Goal: Use online tool/utility: Utilize a website feature to perform a specific function

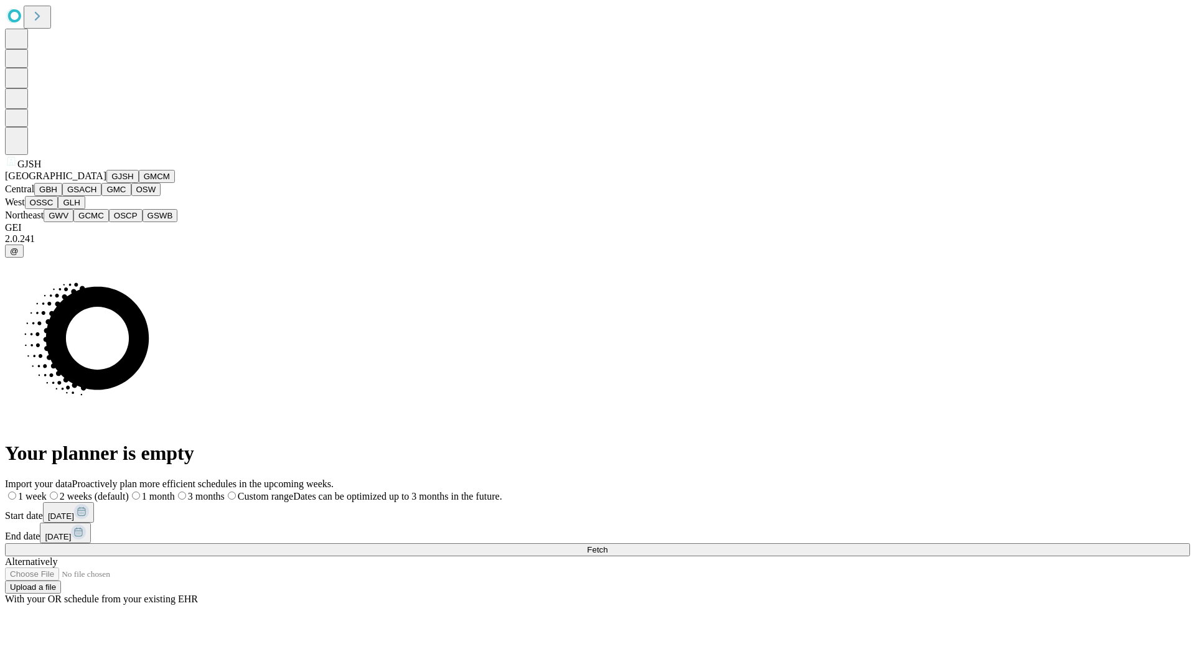
click at [106, 183] on button "GJSH" at bounding box center [122, 176] width 32 height 13
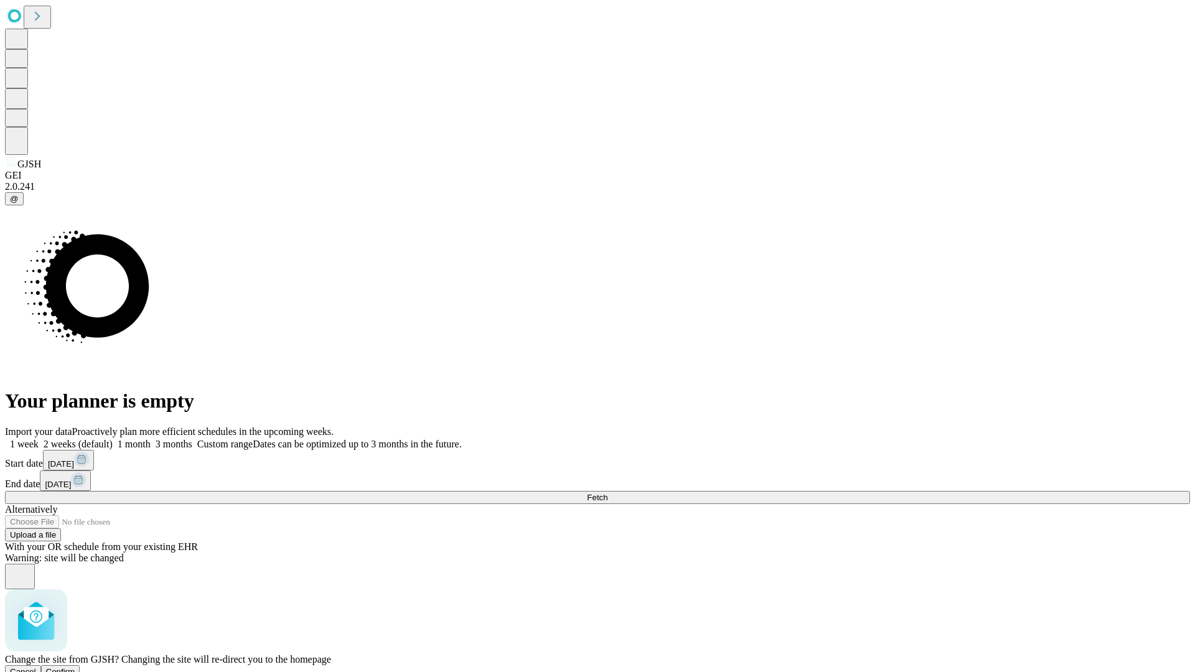
click at [75, 667] on span "Confirm" at bounding box center [60, 671] width 29 height 9
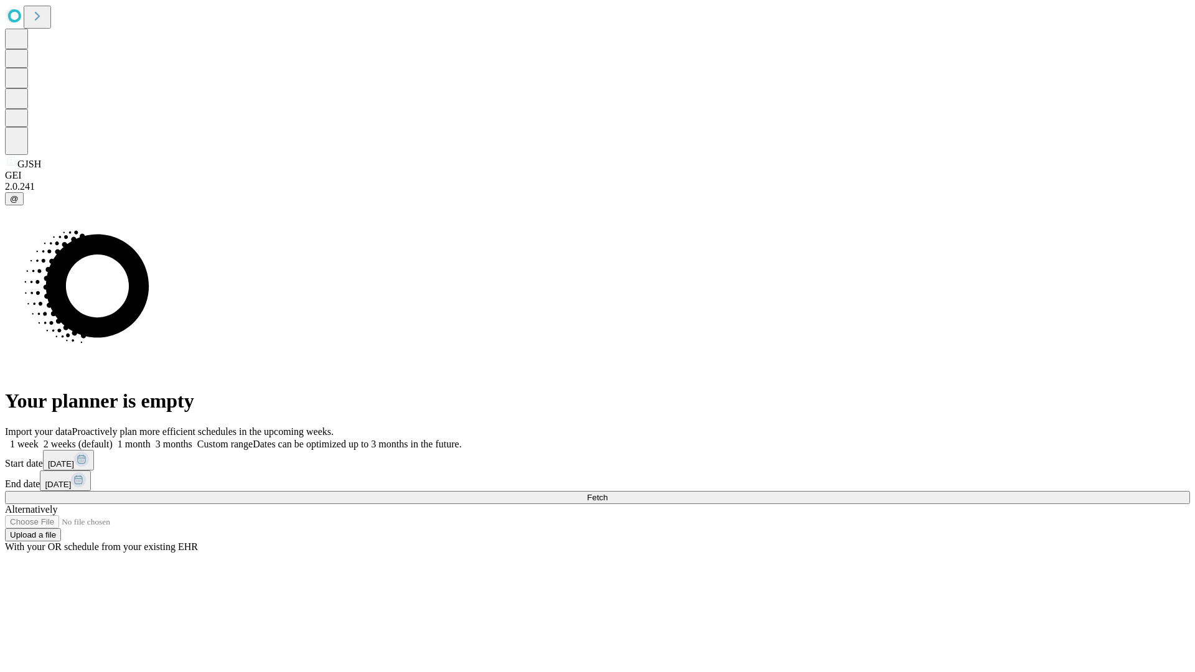
click at [39, 439] on label "1 week" at bounding box center [22, 444] width 34 height 11
click at [608, 493] on span "Fetch" at bounding box center [597, 497] width 21 height 9
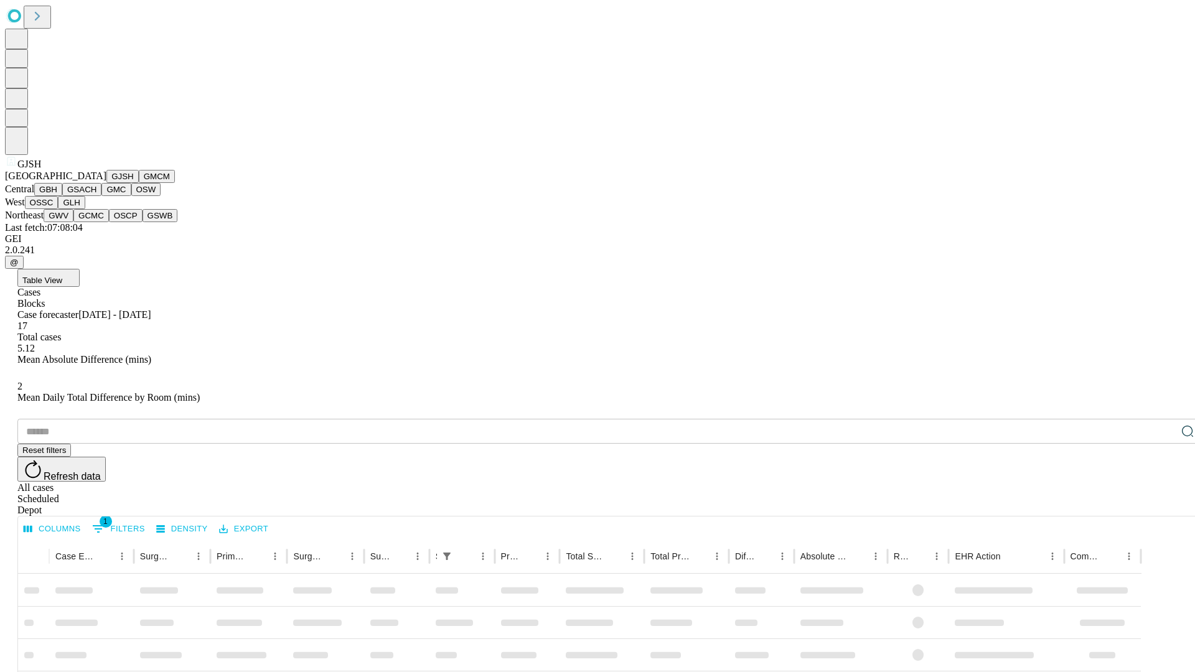
click at [139, 183] on button "GMCM" at bounding box center [157, 176] width 36 height 13
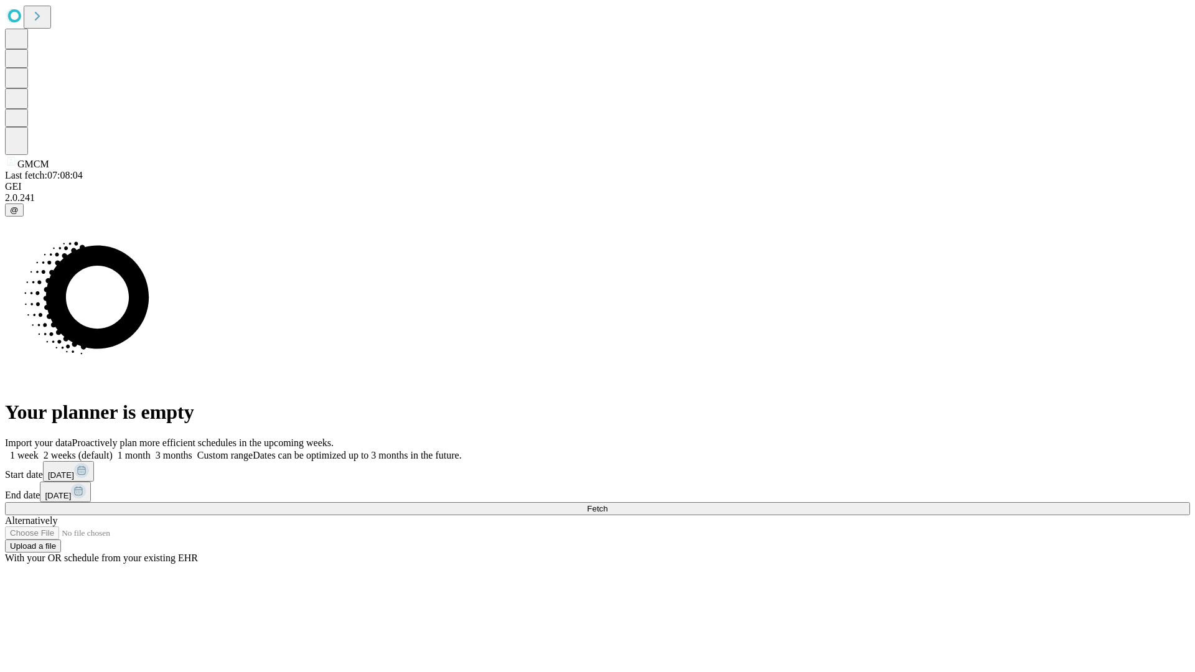
click at [39, 450] on label "1 week" at bounding box center [22, 455] width 34 height 11
click at [608, 504] on span "Fetch" at bounding box center [597, 508] width 21 height 9
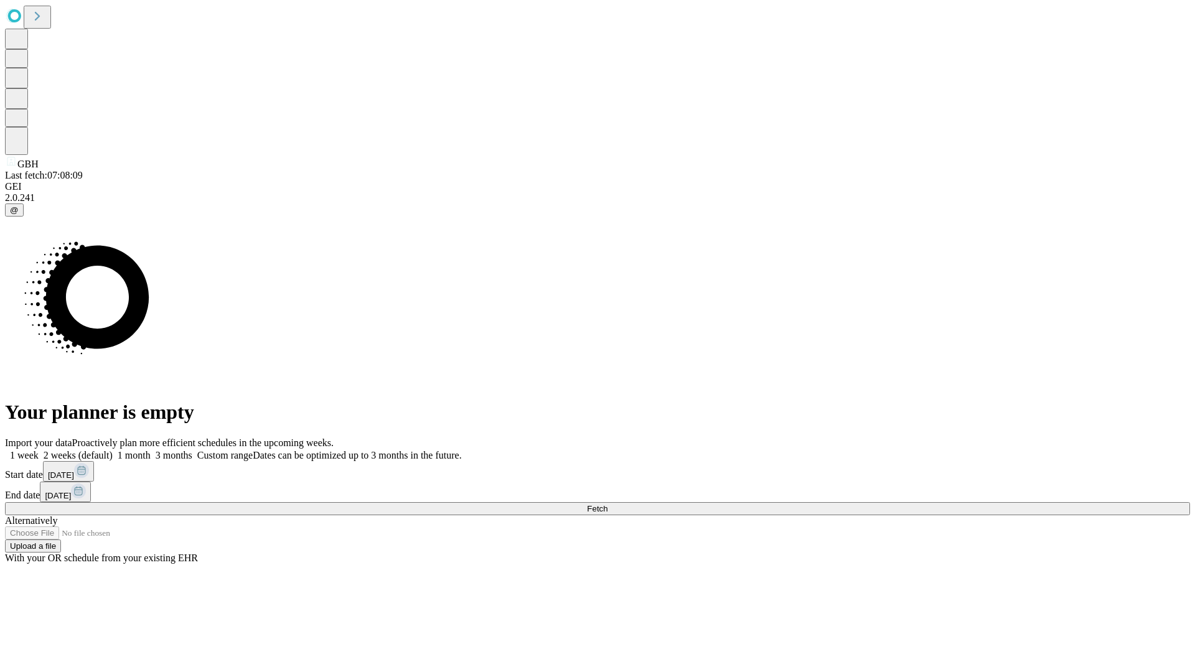
click at [39, 450] on label "1 week" at bounding box center [22, 455] width 34 height 11
click at [608, 504] on span "Fetch" at bounding box center [597, 508] width 21 height 9
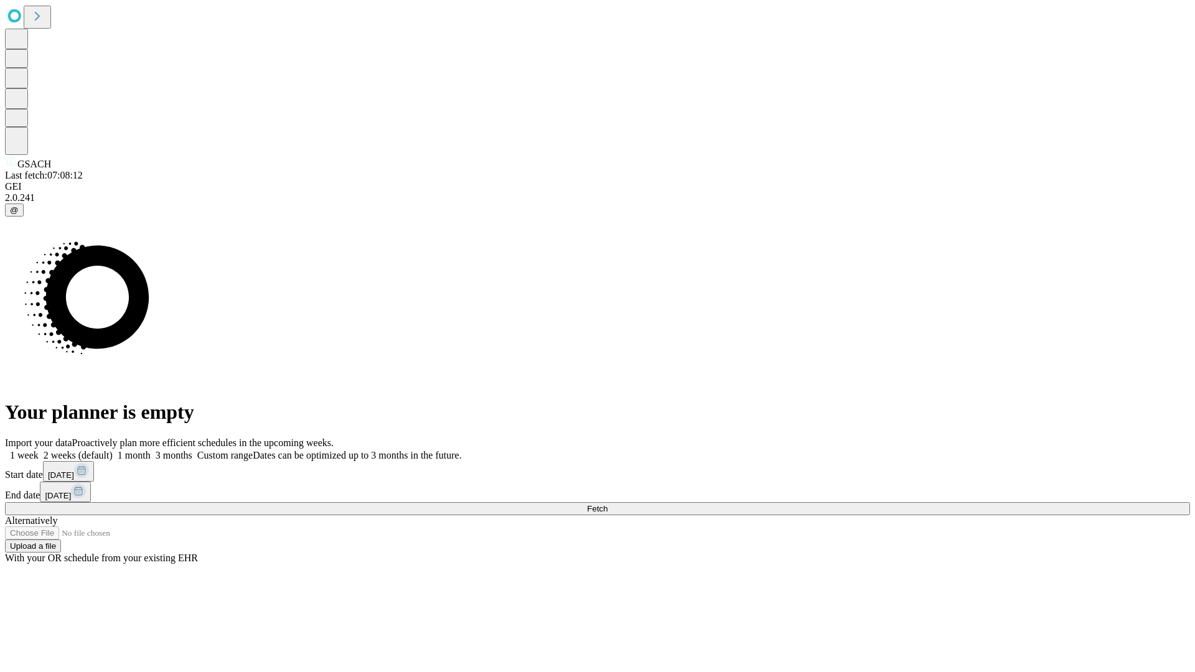
click at [39, 450] on label "1 week" at bounding box center [22, 455] width 34 height 11
click at [608, 504] on span "Fetch" at bounding box center [597, 508] width 21 height 9
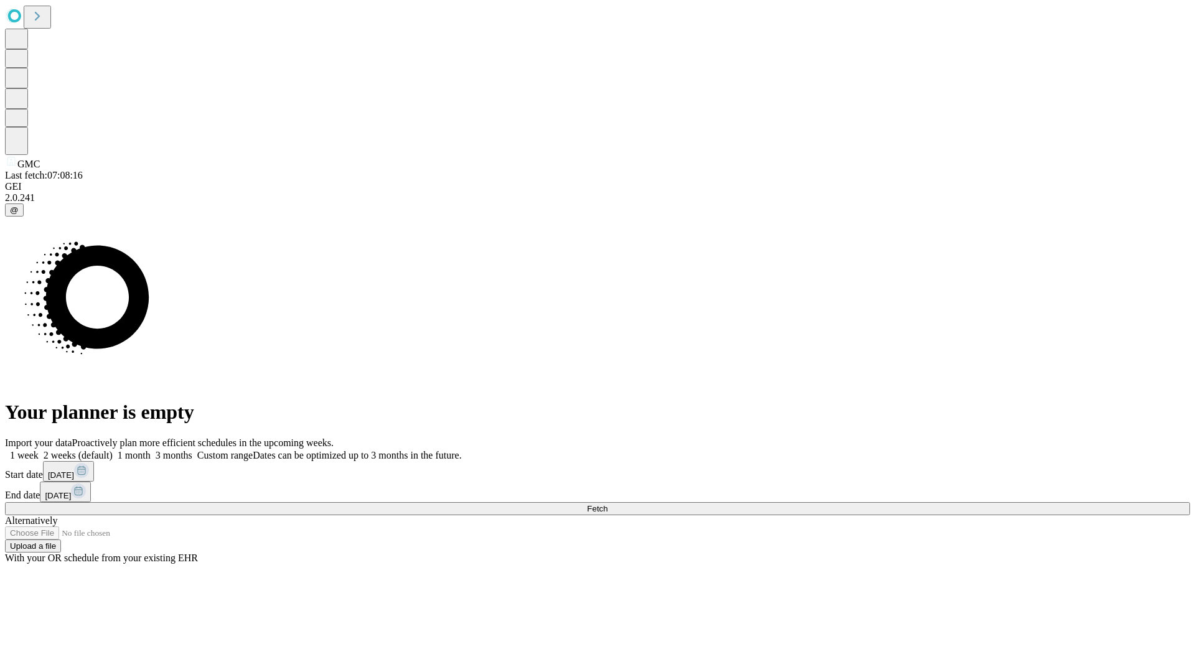
click at [39, 450] on label "1 week" at bounding box center [22, 455] width 34 height 11
click at [608, 504] on span "Fetch" at bounding box center [597, 508] width 21 height 9
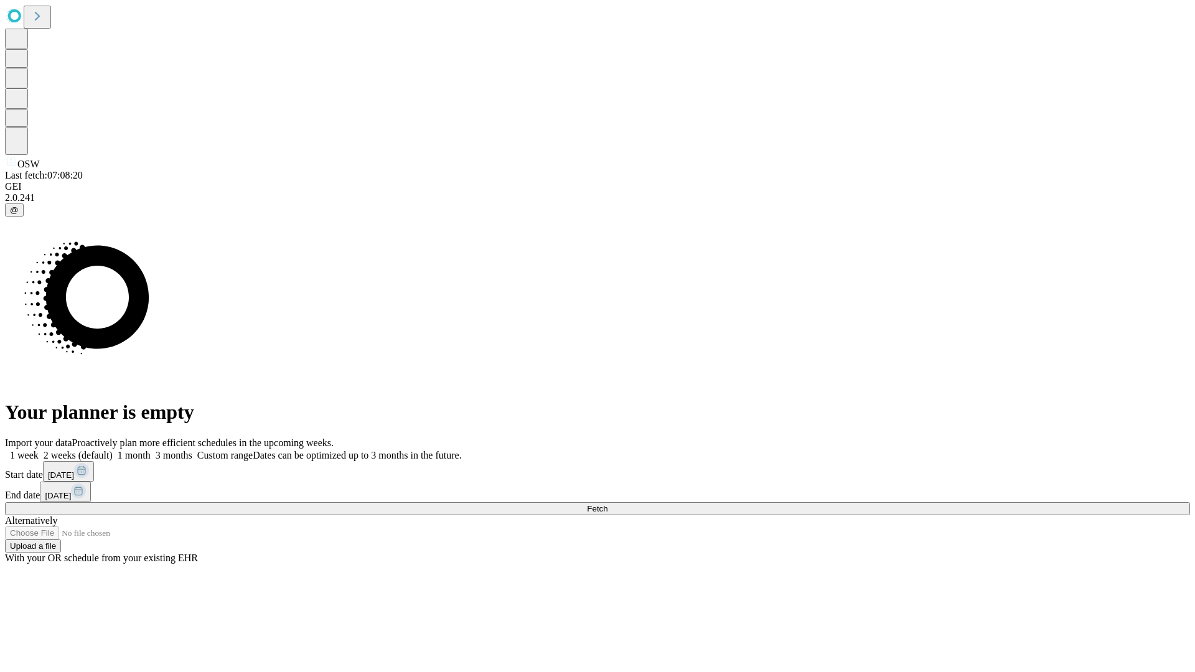
click at [39, 450] on label "1 week" at bounding box center [22, 455] width 34 height 11
click at [608, 504] on span "Fetch" at bounding box center [597, 508] width 21 height 9
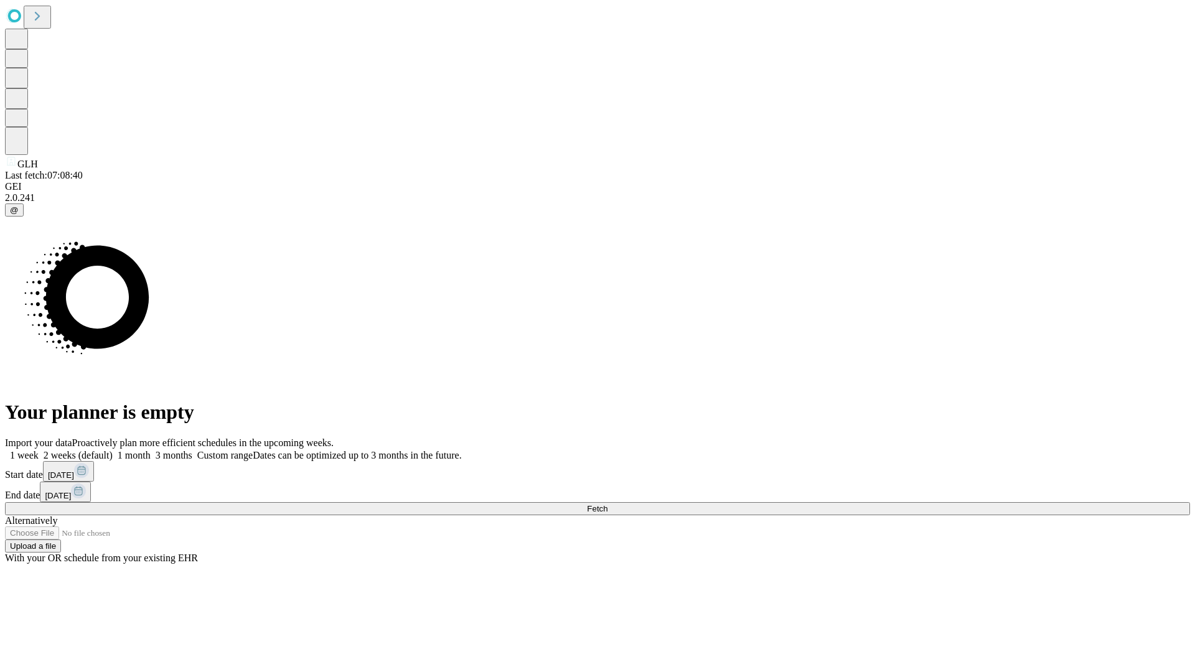
click at [39, 450] on label "1 week" at bounding box center [22, 455] width 34 height 11
click at [608, 504] on span "Fetch" at bounding box center [597, 508] width 21 height 9
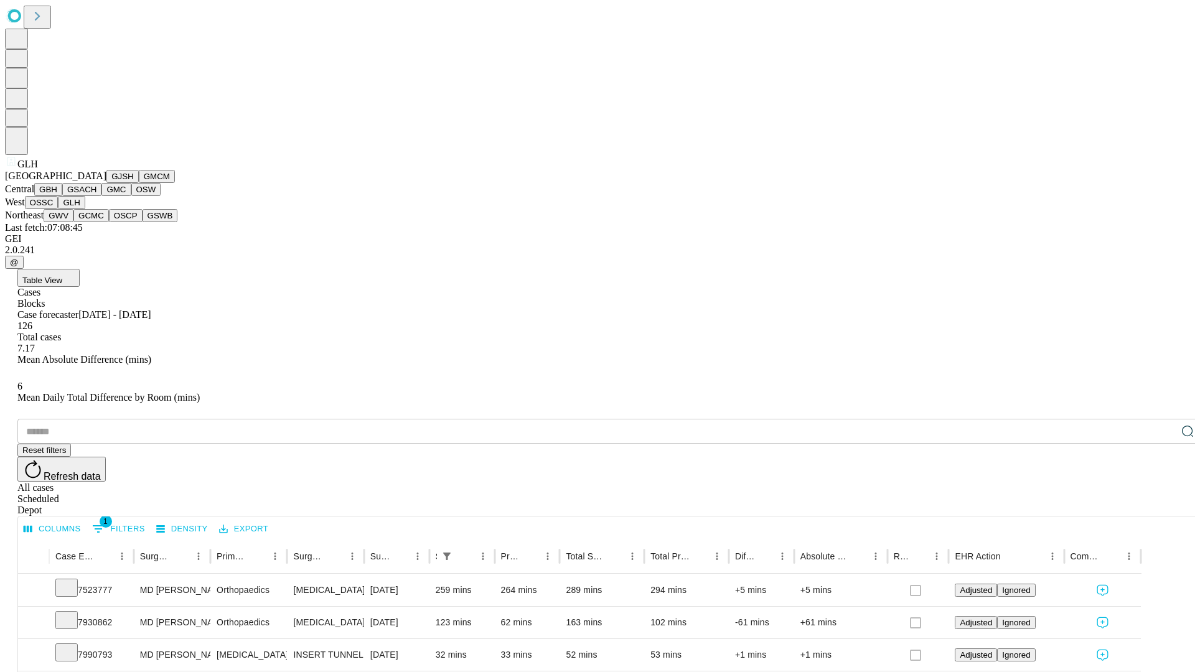
click at [73, 222] on button "GWV" at bounding box center [59, 215] width 30 height 13
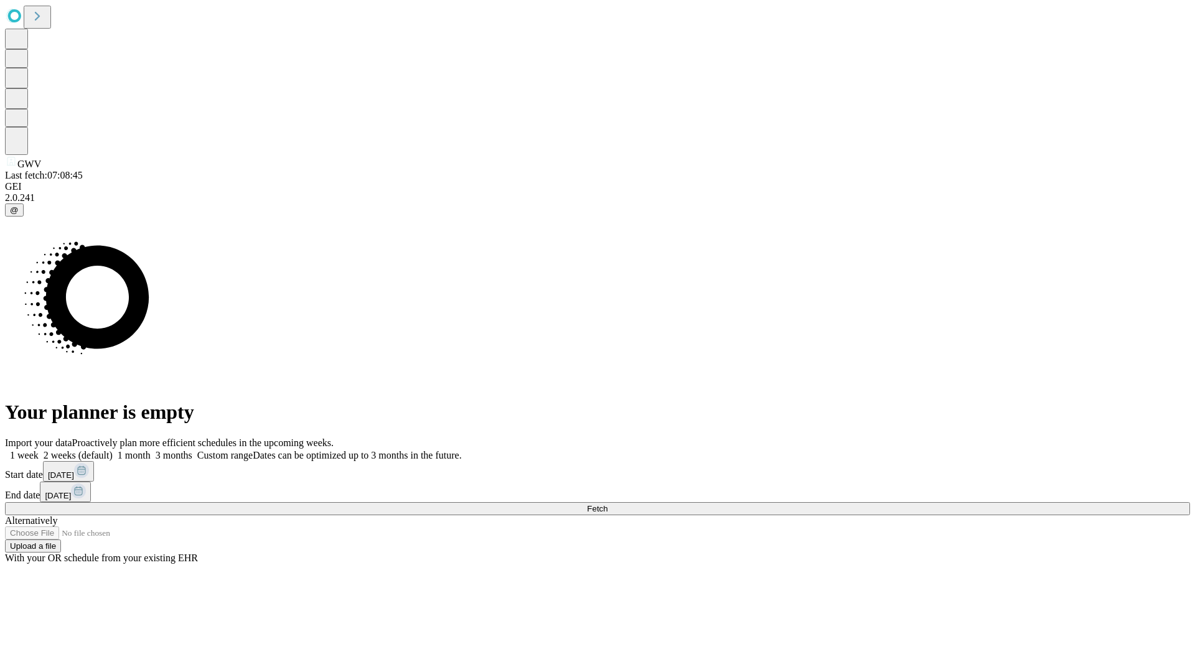
click at [608, 504] on span "Fetch" at bounding box center [597, 508] width 21 height 9
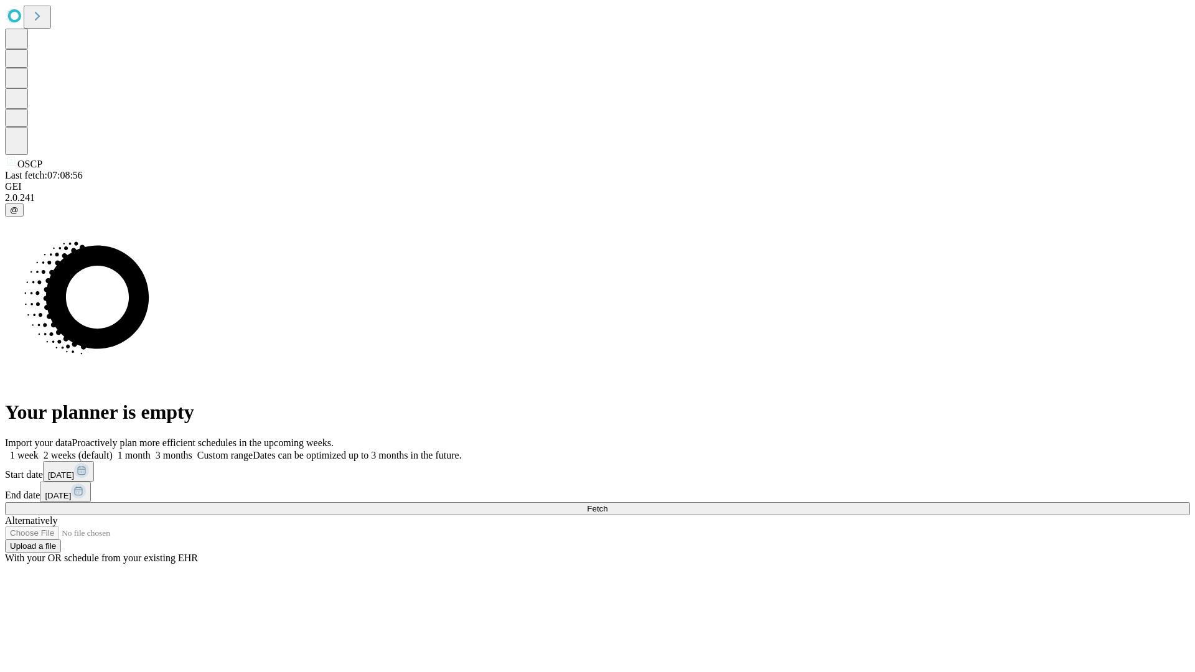
click at [39, 450] on label "1 week" at bounding box center [22, 455] width 34 height 11
click at [608, 504] on span "Fetch" at bounding box center [597, 508] width 21 height 9
